Goal: Contribute content

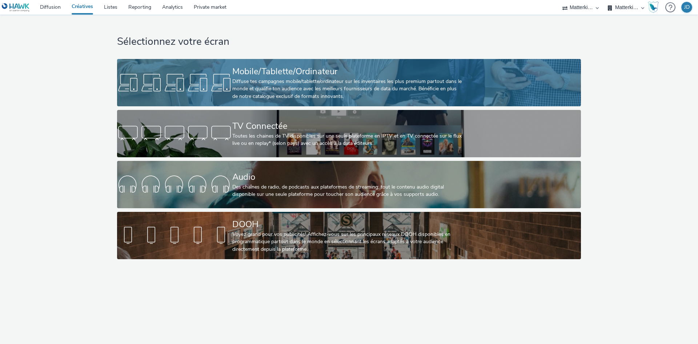
click at [295, 89] on div "Diffuse tes campagnes mobile/tablette/ordinateur sur les inventaires les plus p…" at bounding box center [347, 89] width 231 height 22
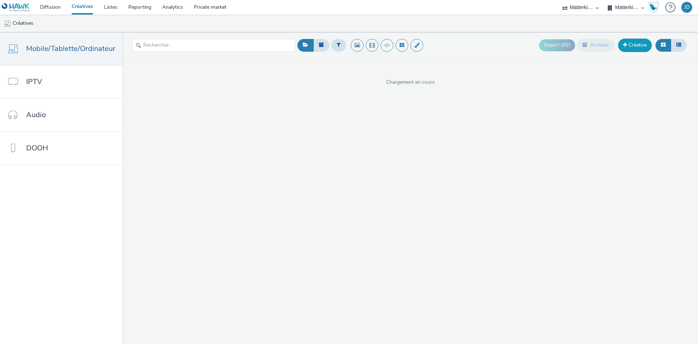
click at [641, 45] on link "Créative" at bounding box center [635, 45] width 34 height 13
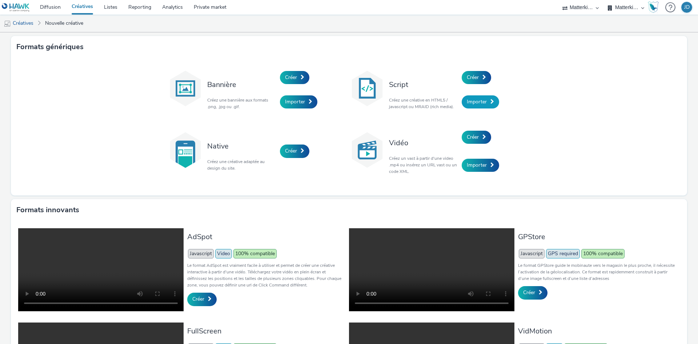
click at [474, 104] on span "Importer" at bounding box center [477, 101] width 20 height 7
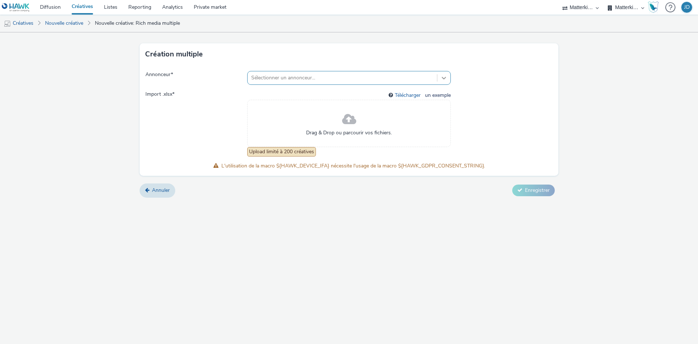
click at [442, 76] on icon at bounding box center [443, 77] width 7 height 7
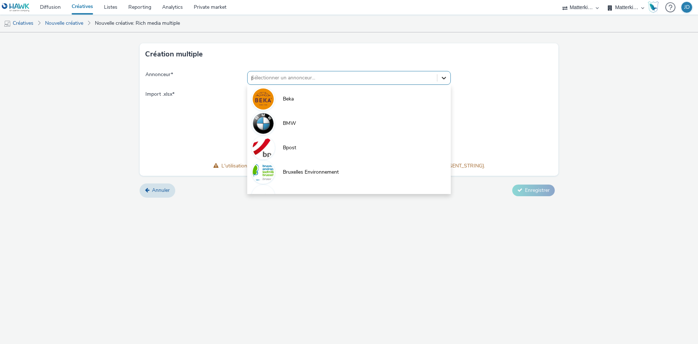
type input "pi"
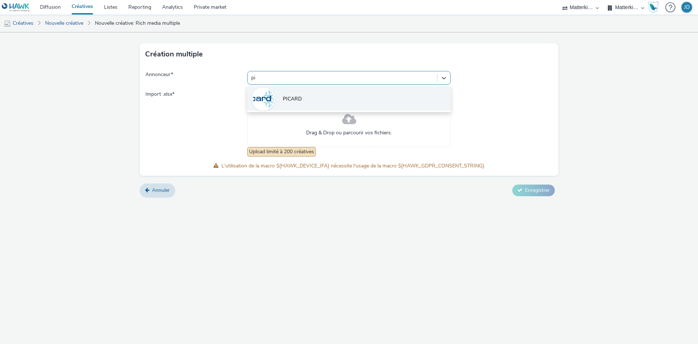
click at [292, 97] on span "PICARD" at bounding box center [292, 98] width 19 height 7
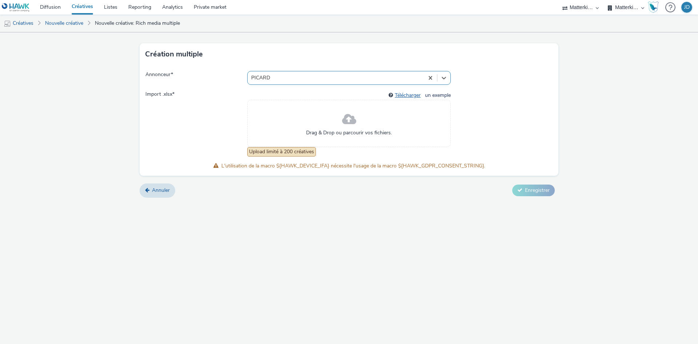
click at [413, 94] on link "Télécharger" at bounding box center [409, 95] width 29 height 7
click at [348, 120] on span at bounding box center [349, 119] width 14 height 19
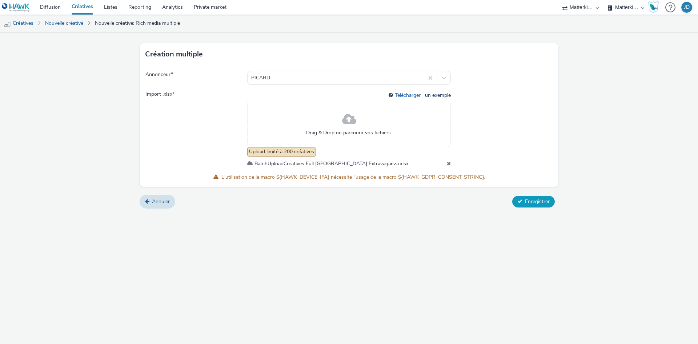
click at [536, 198] on span "Enregistrer" at bounding box center [537, 201] width 25 height 7
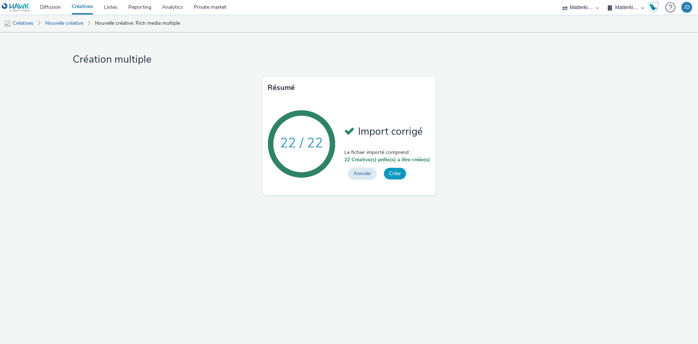
click at [393, 170] on button "Créer" at bounding box center [395, 174] width 22 height 12
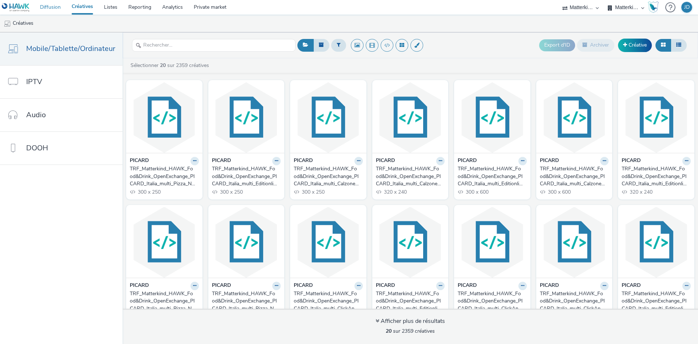
click at [52, 7] on link "Diffusion" at bounding box center [51, 7] width 32 height 15
